Goal: Task Accomplishment & Management: Use online tool/utility

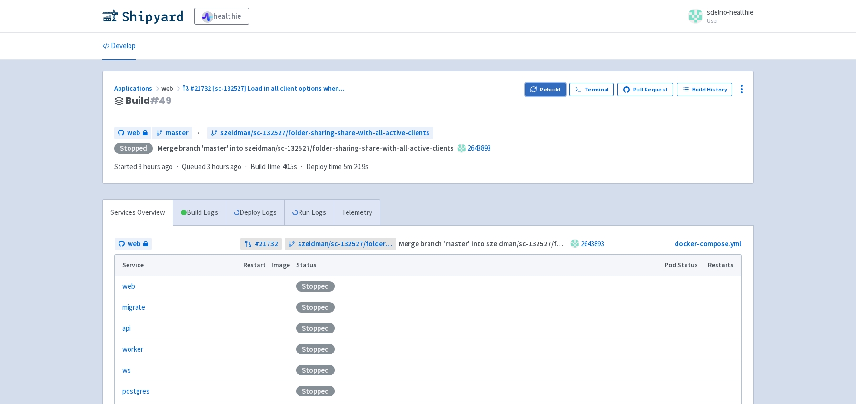
click at [545, 90] on button "Rebuild" at bounding box center [545, 89] width 41 height 13
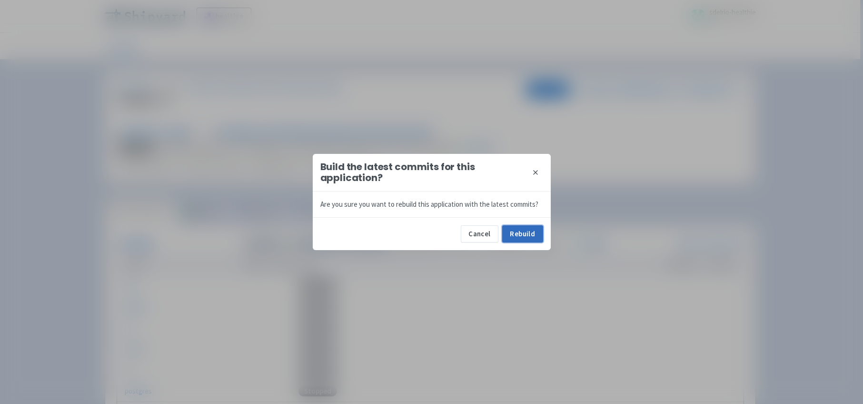
click at [521, 235] on button "Rebuild" at bounding box center [522, 233] width 41 height 17
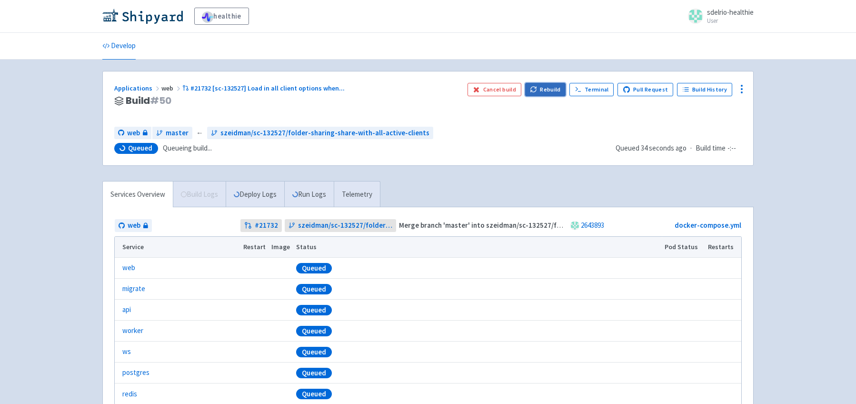
click at [546, 90] on button "Rebuild" at bounding box center [545, 89] width 41 height 13
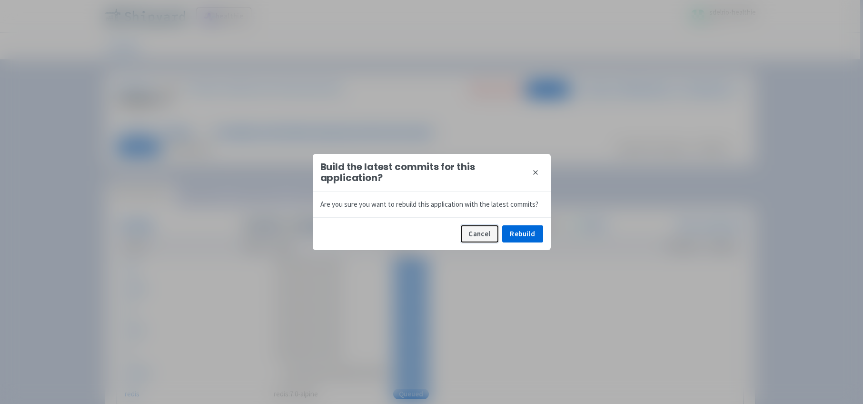
click at [476, 232] on button "Cancel" at bounding box center [480, 233] width 38 height 17
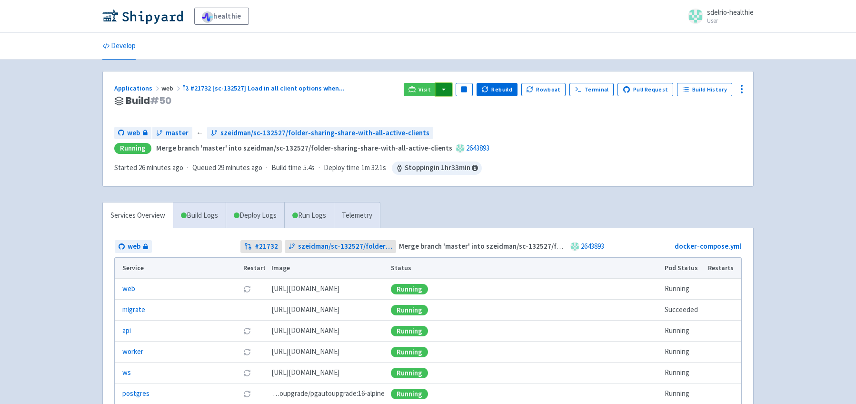
click at [451, 87] on button "button" at bounding box center [444, 89] width 16 height 13
click at [478, 123] on link "web (web)" at bounding box center [462, 123] width 54 height 15
